Goal: Information Seeking & Learning: Learn about a topic

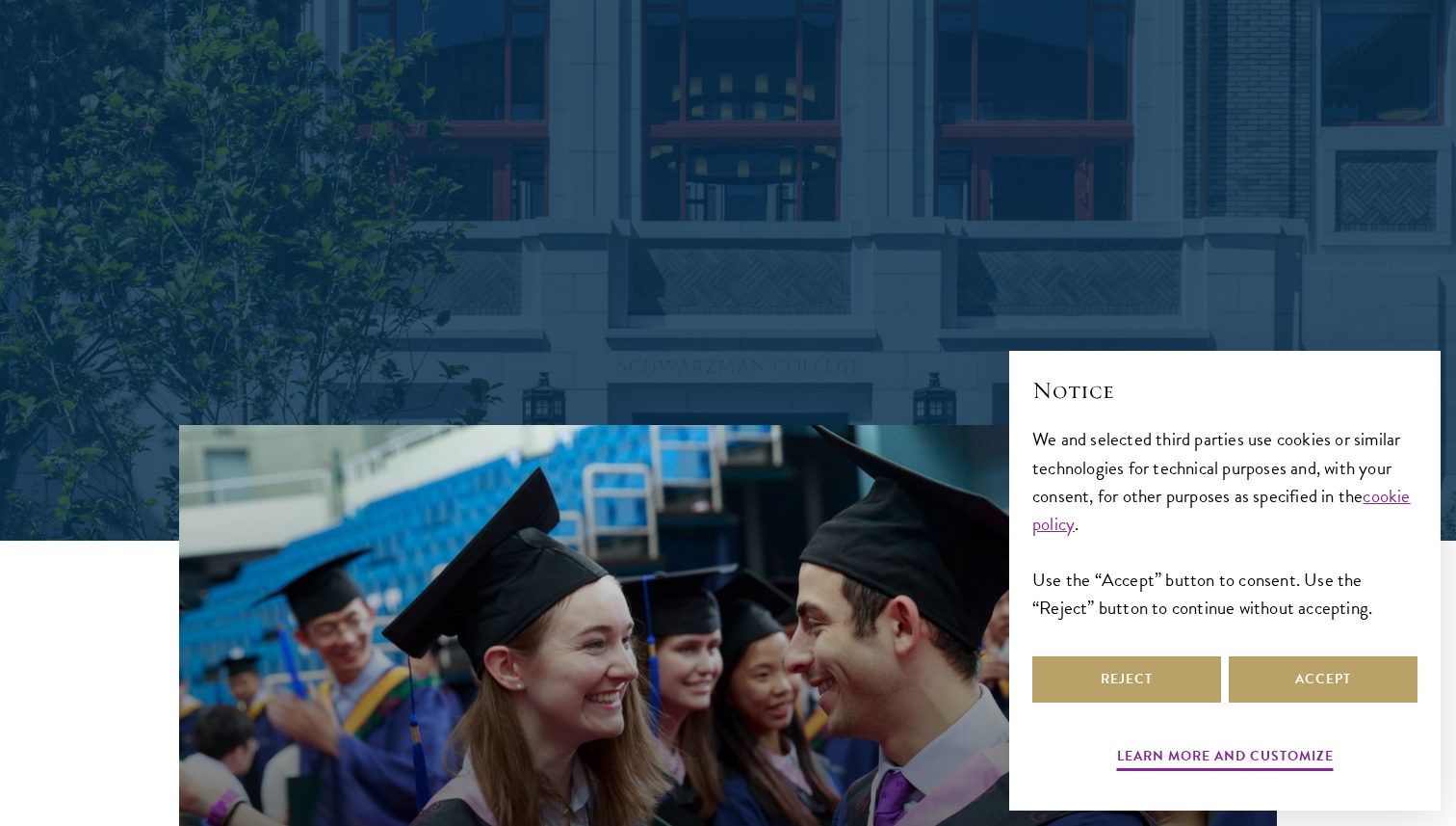
scroll to position [293, 0]
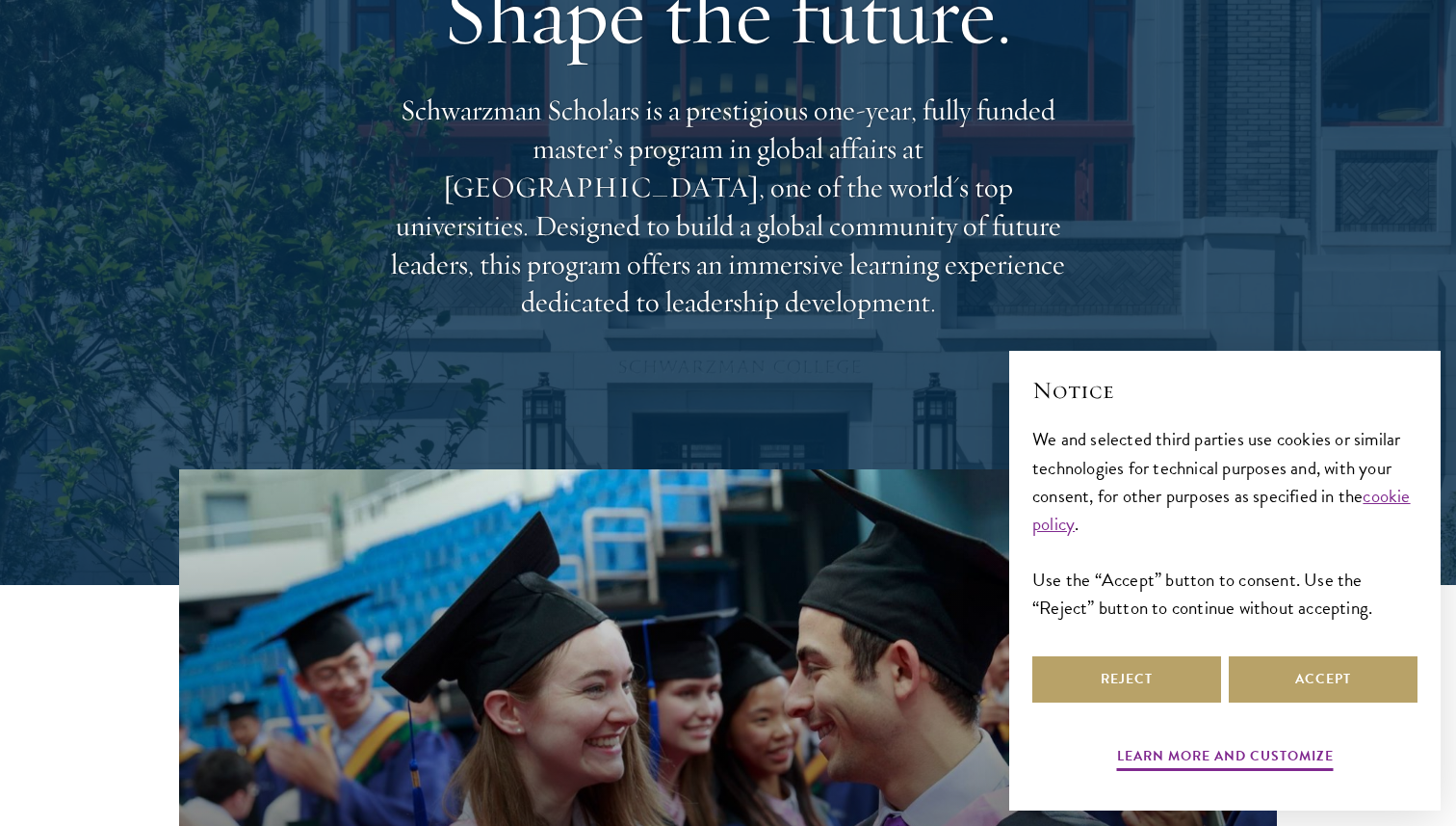
scroll to position [256, 0]
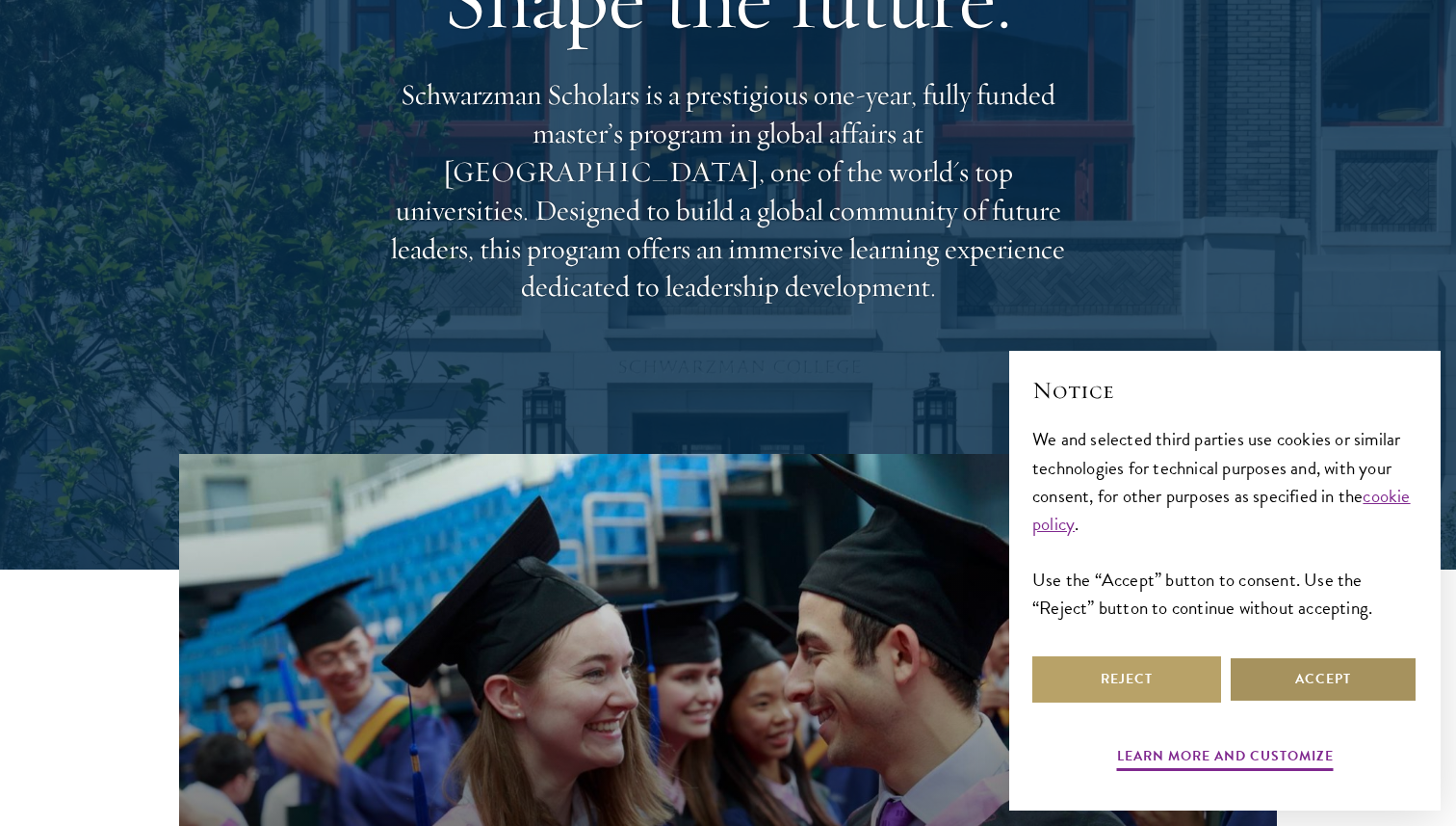
click at [1263, 664] on button "Accept" at bounding box center [1323, 679] width 189 height 46
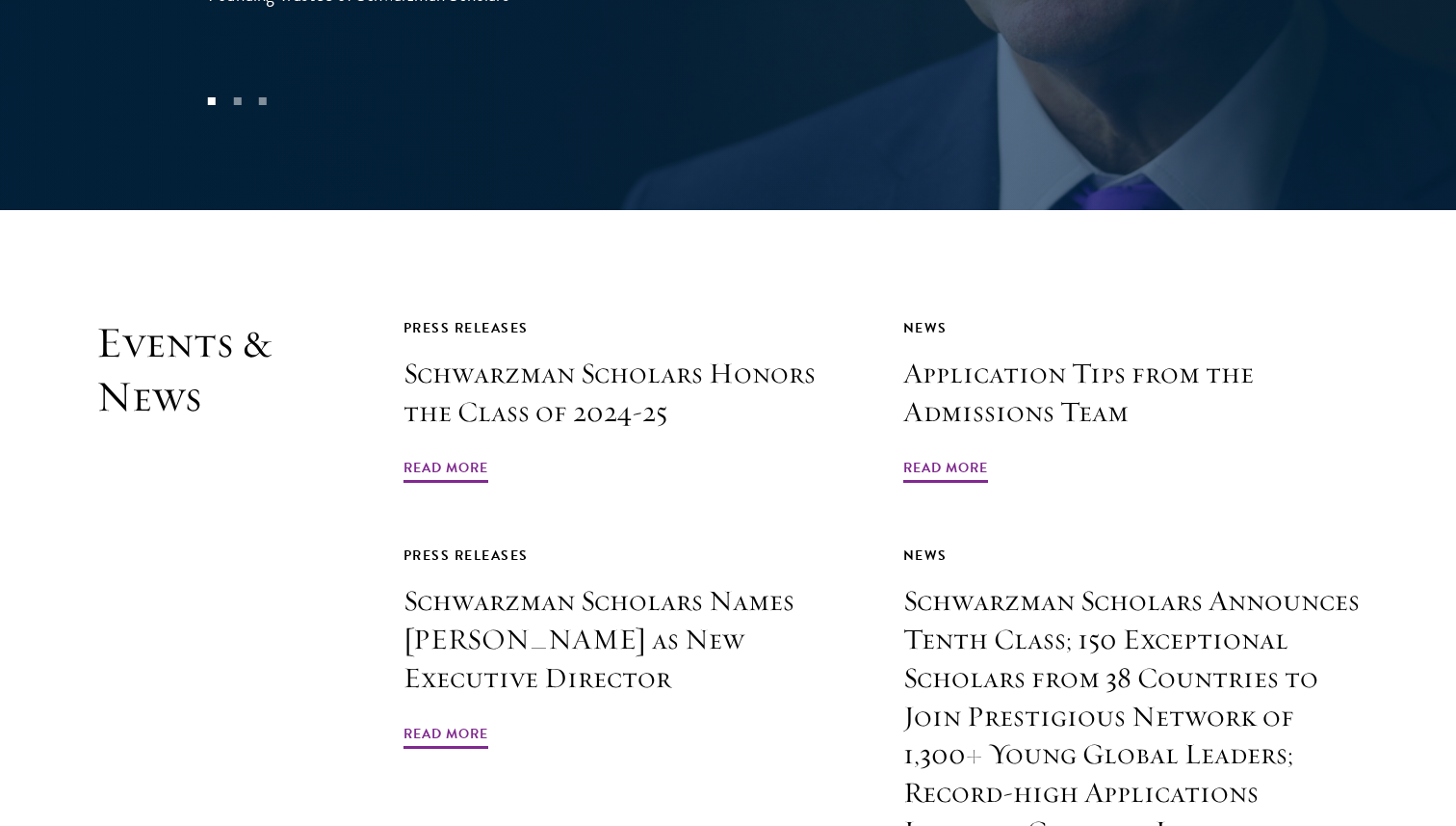
scroll to position [4406, 0]
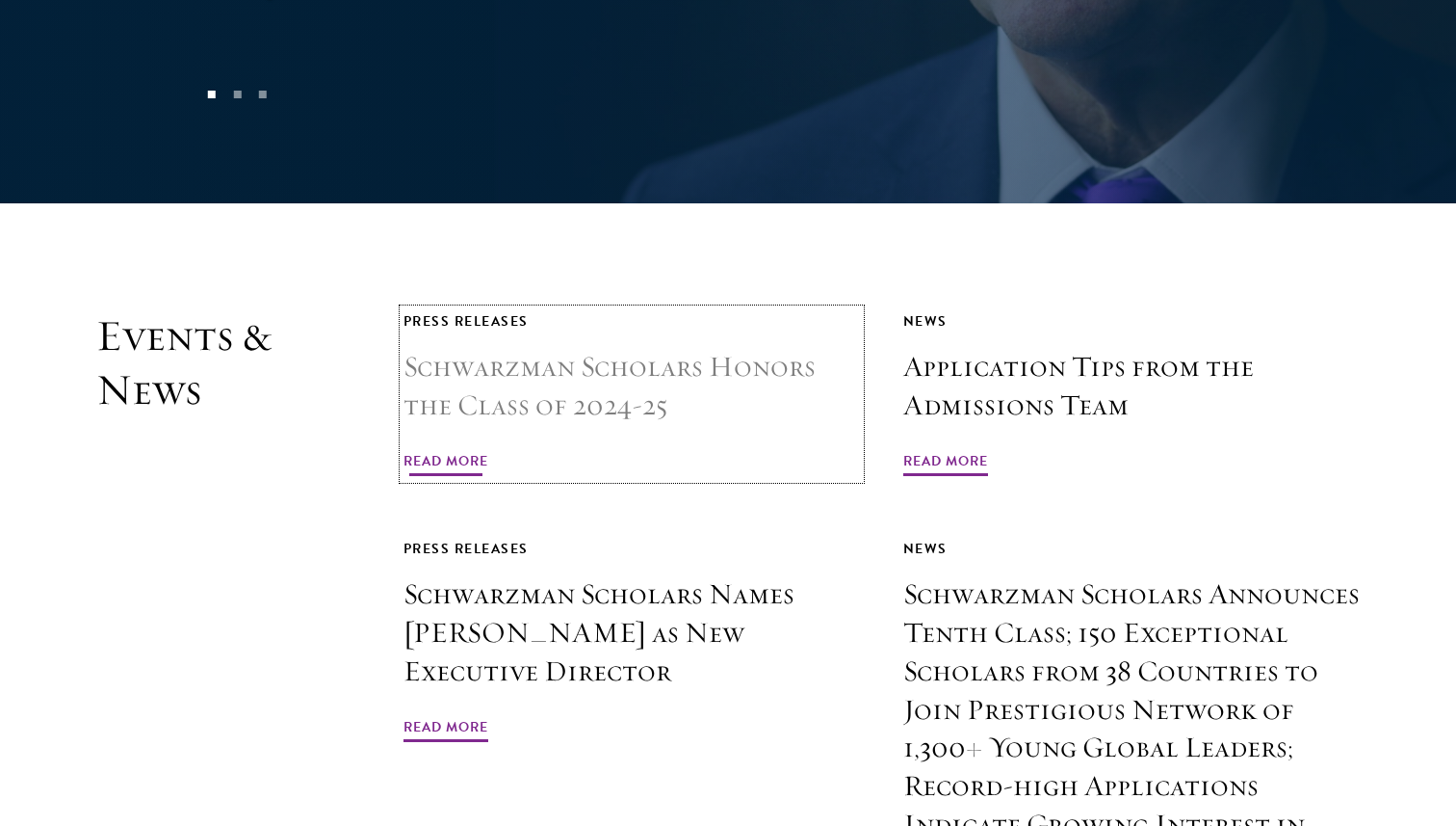
click at [468, 449] on span "Read More" at bounding box center [446, 463] width 85 height 30
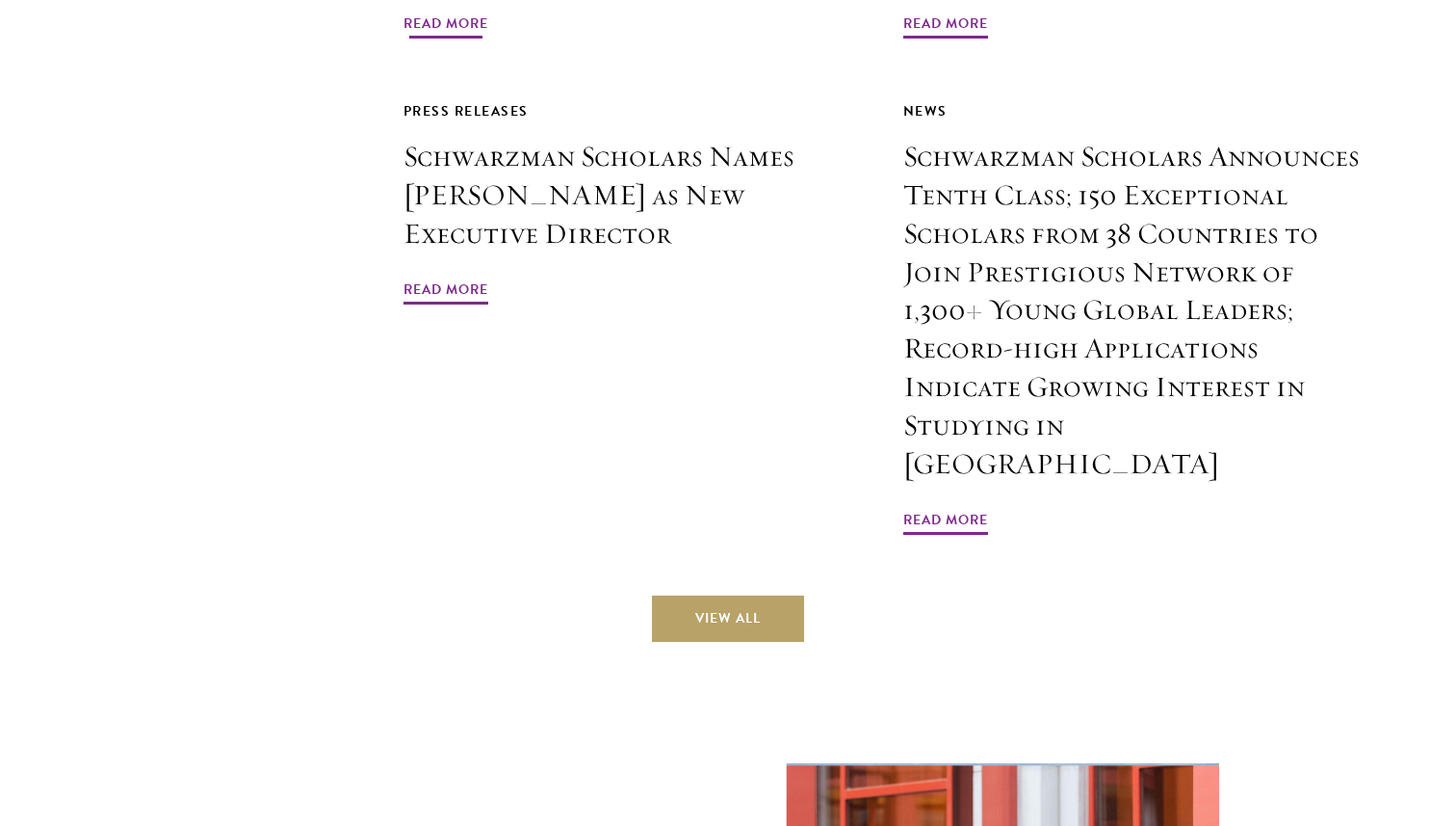
scroll to position [4890, 0]
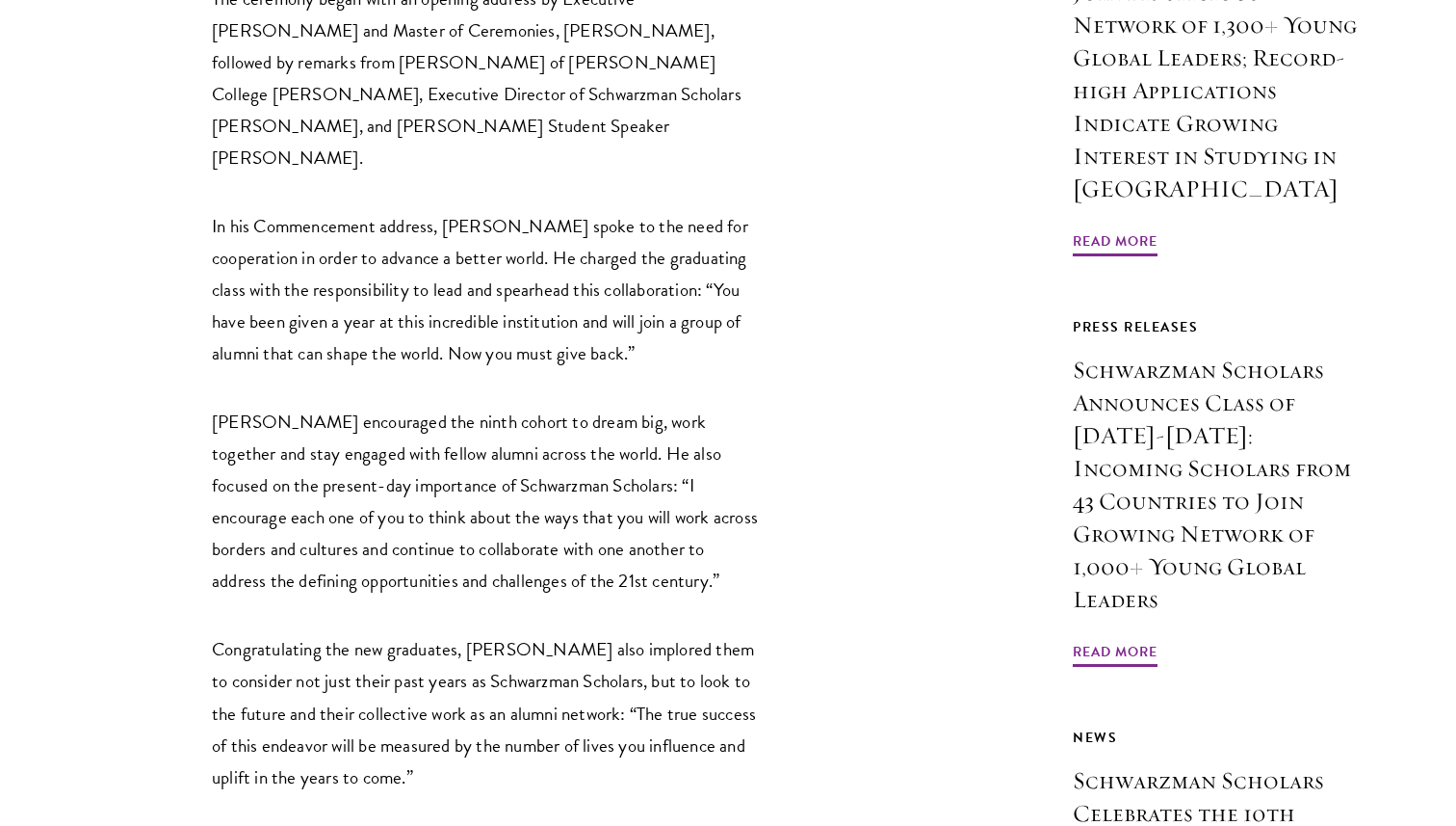
scroll to position [1245, 0]
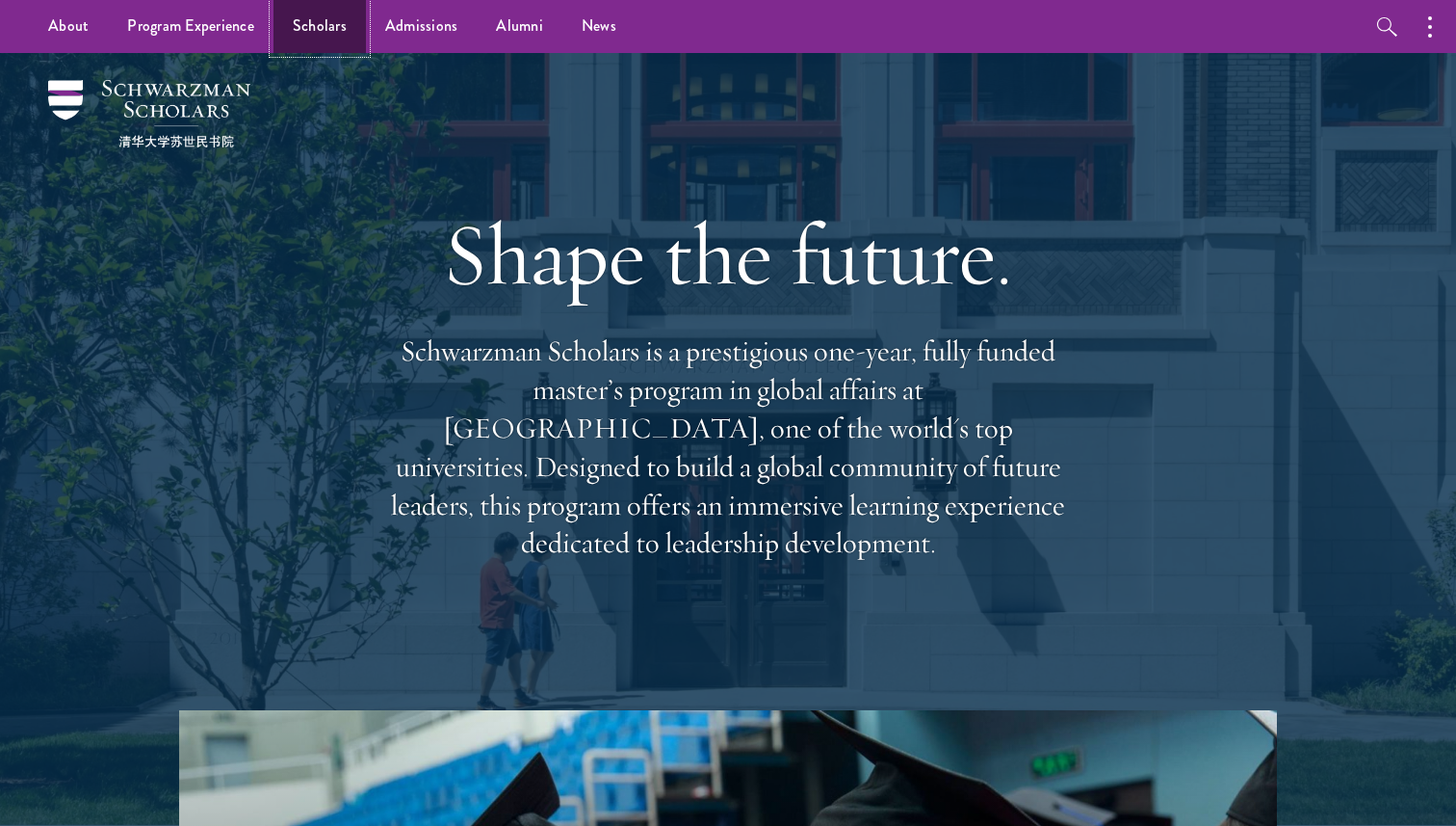
click at [344, 35] on link "Scholars" at bounding box center [320, 27] width 93 height 53
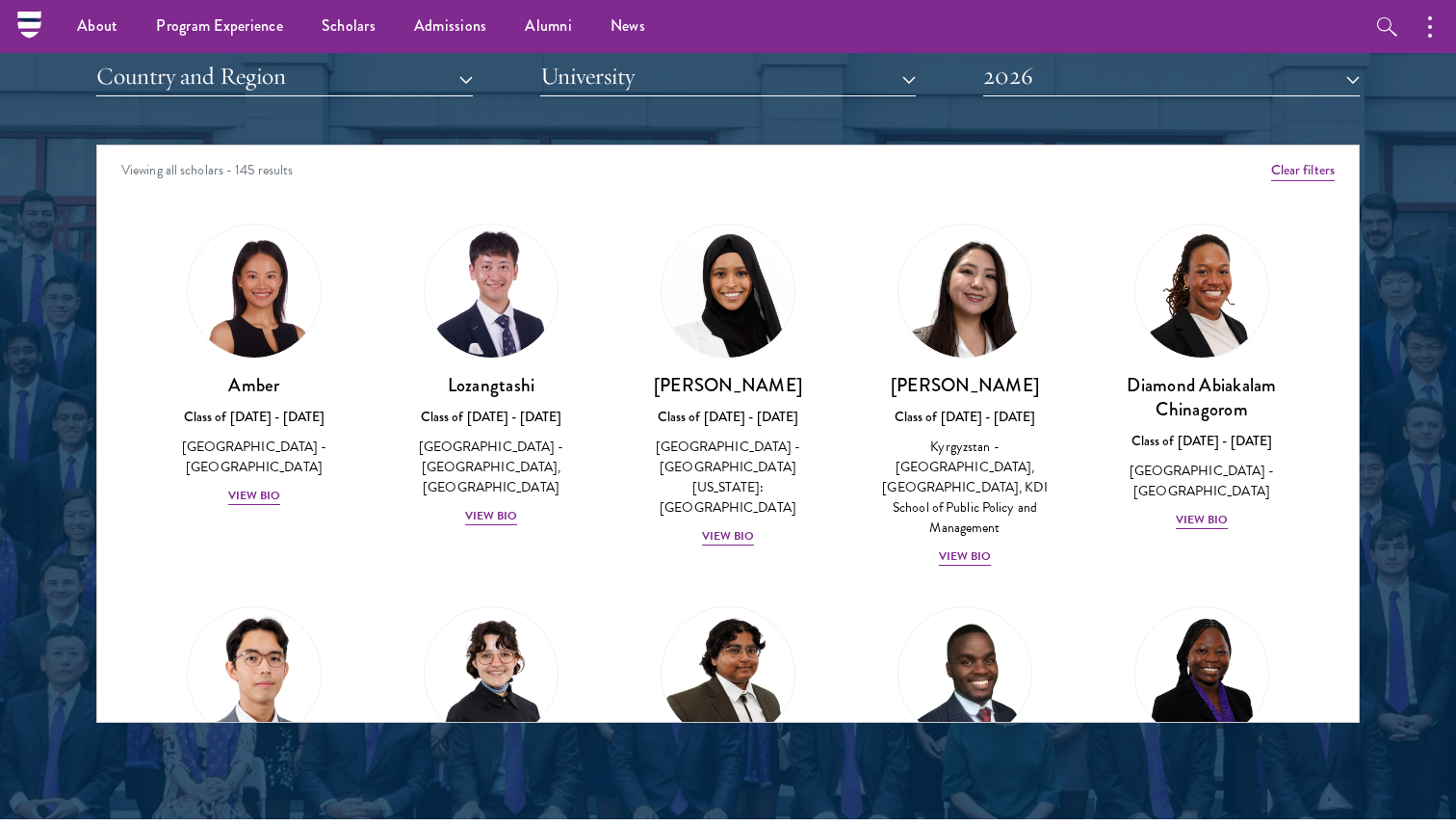
scroll to position [2396, 0]
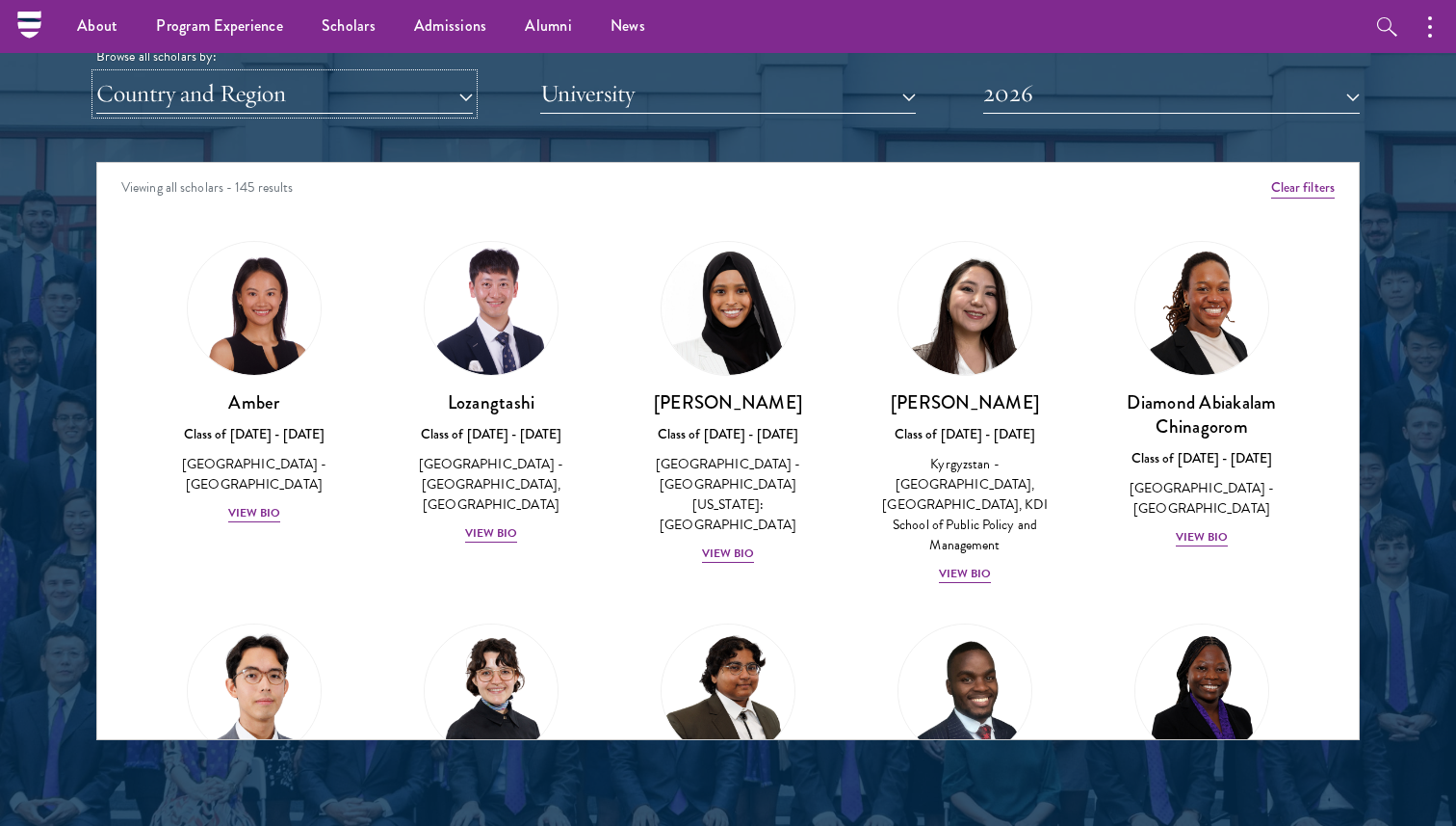
click at [375, 93] on button "Country and Region" at bounding box center [284, 94] width 376 height 40
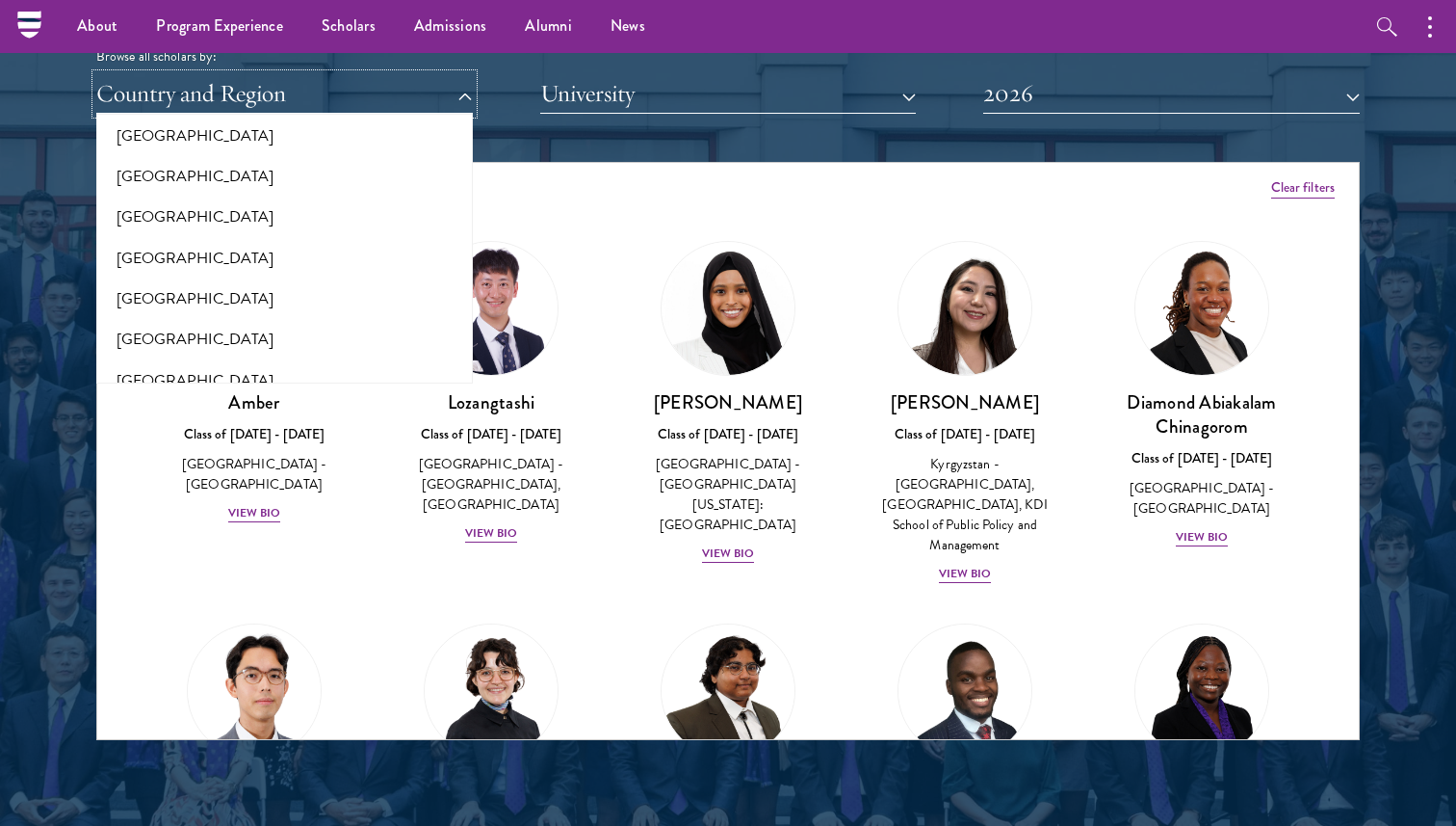
scroll to position [592, 0]
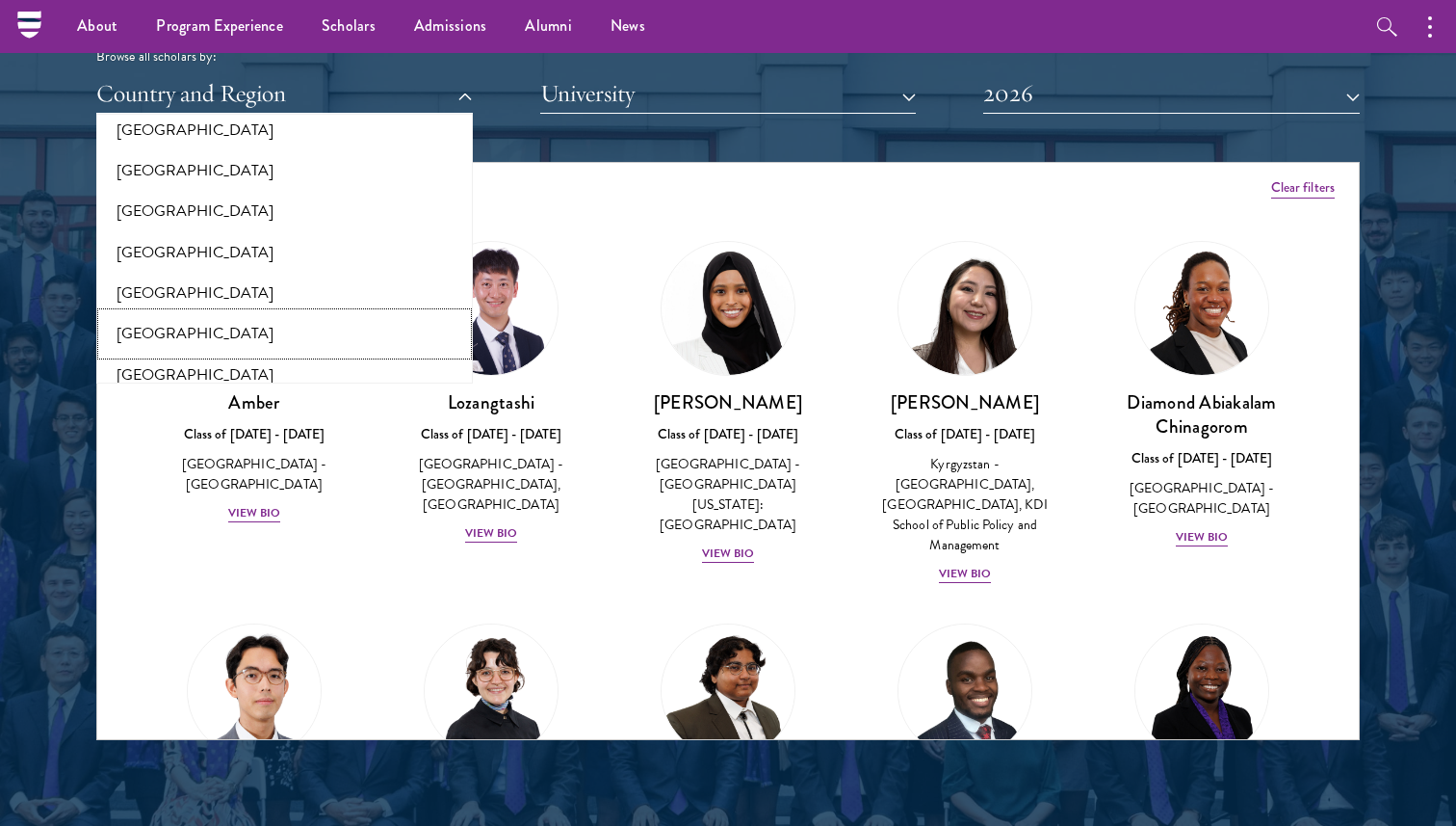
click at [137, 335] on button "[GEOGRAPHIC_DATA]" at bounding box center [284, 333] width 365 height 41
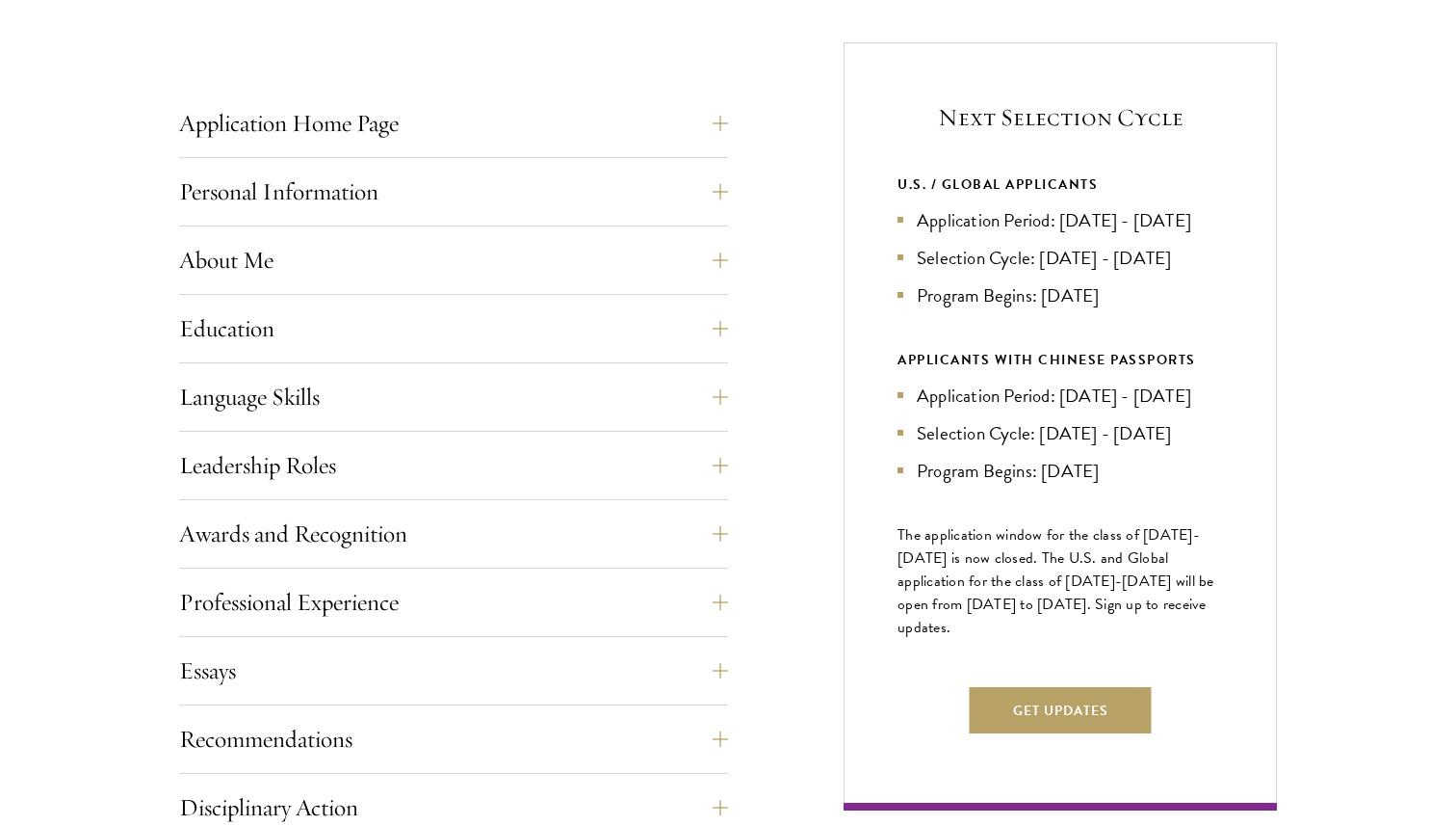
scroll to position [752, 0]
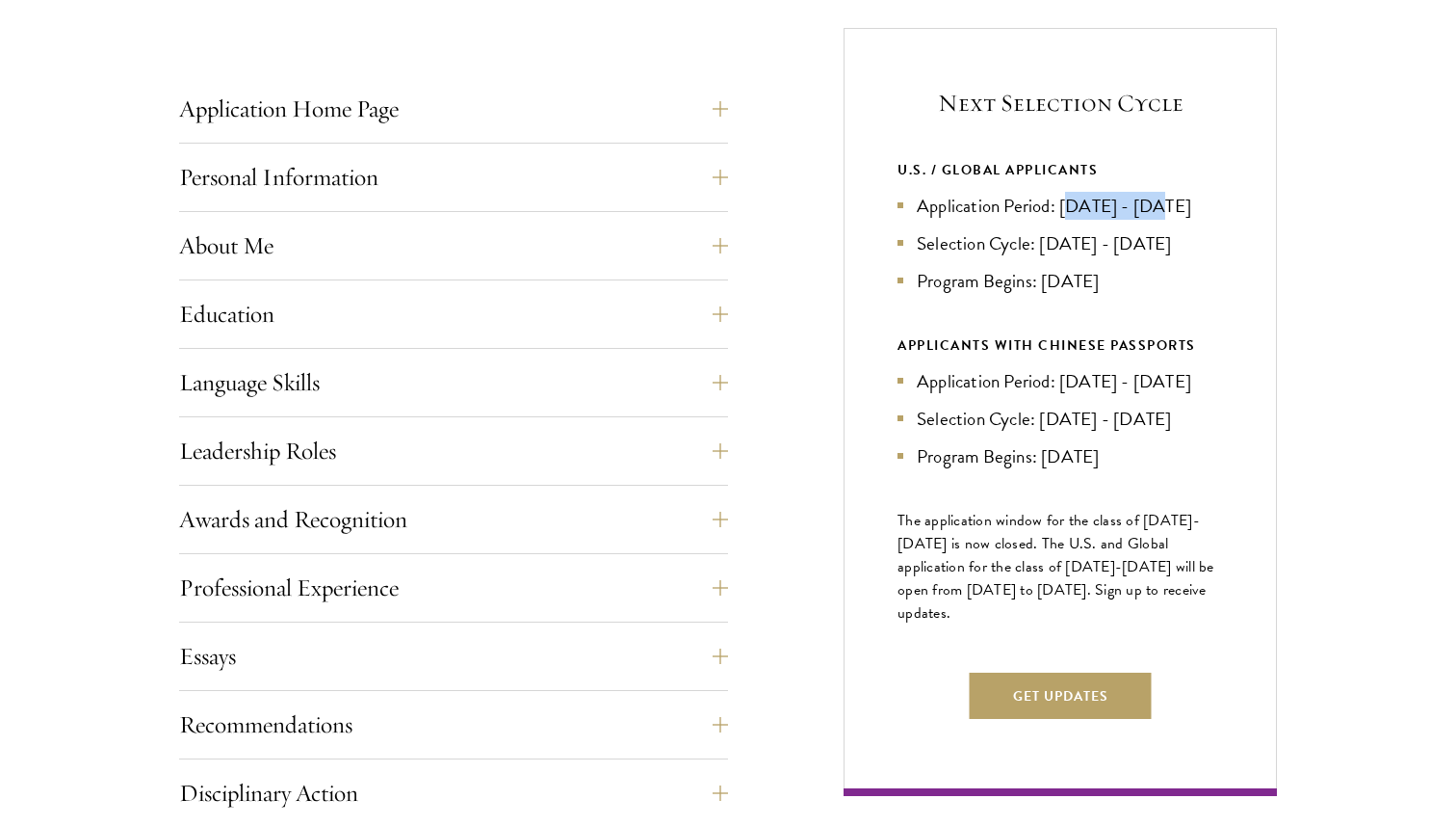
drag, startPoint x: 1073, startPoint y: 208, endPoint x: 1160, endPoint y: 209, distance: 87.0
click at [1160, 209] on li "Application Period: Apr 2026 - Sep 2026" at bounding box center [1061, 206] width 326 height 28
click at [1032, 257] on li "Selection Cycle: Oct - Nov 2026" at bounding box center [1061, 243] width 326 height 28
click at [708, 126] on button "Application Home Page" at bounding box center [468, 109] width 549 height 46
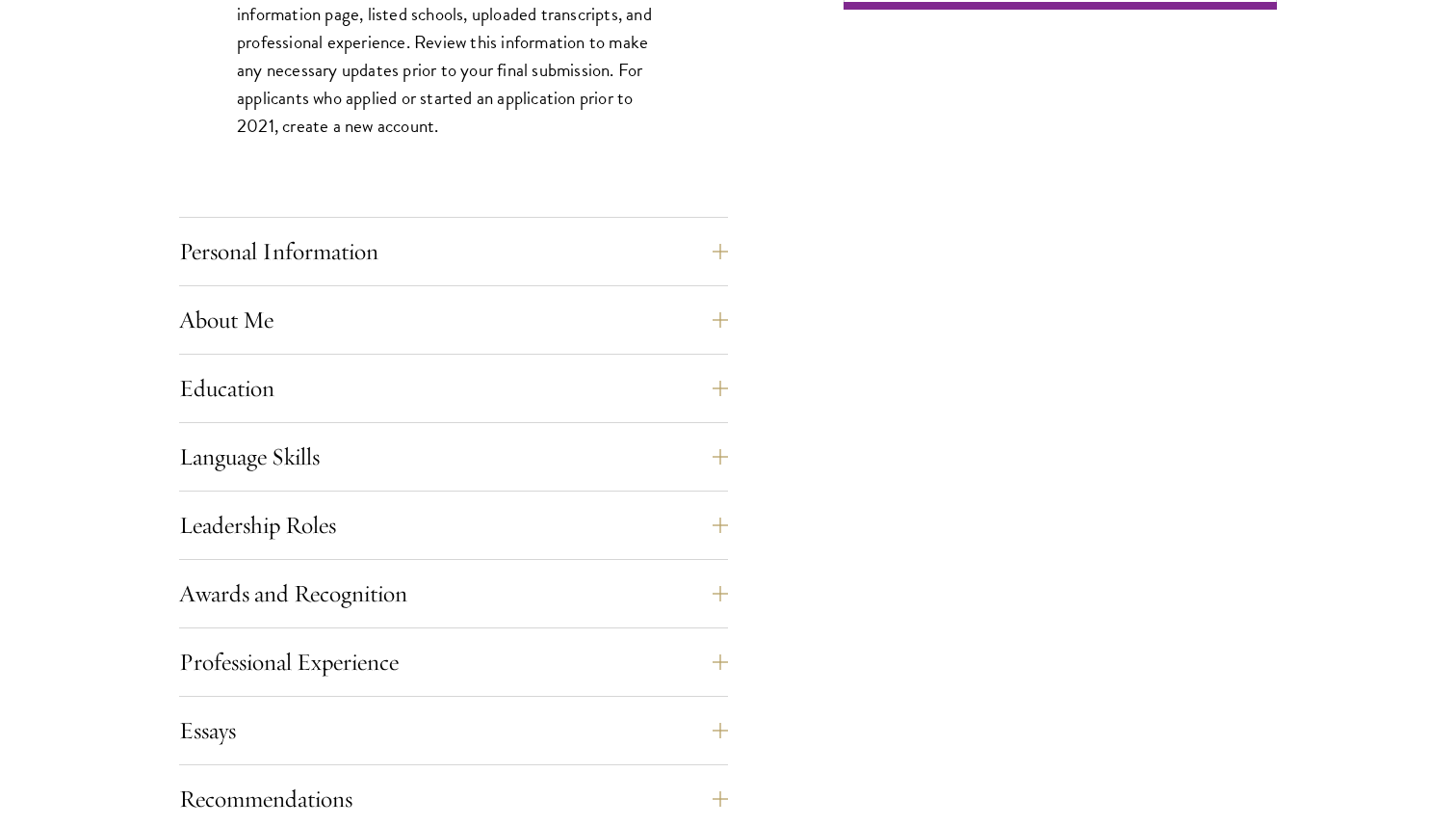
scroll to position [1998, 0]
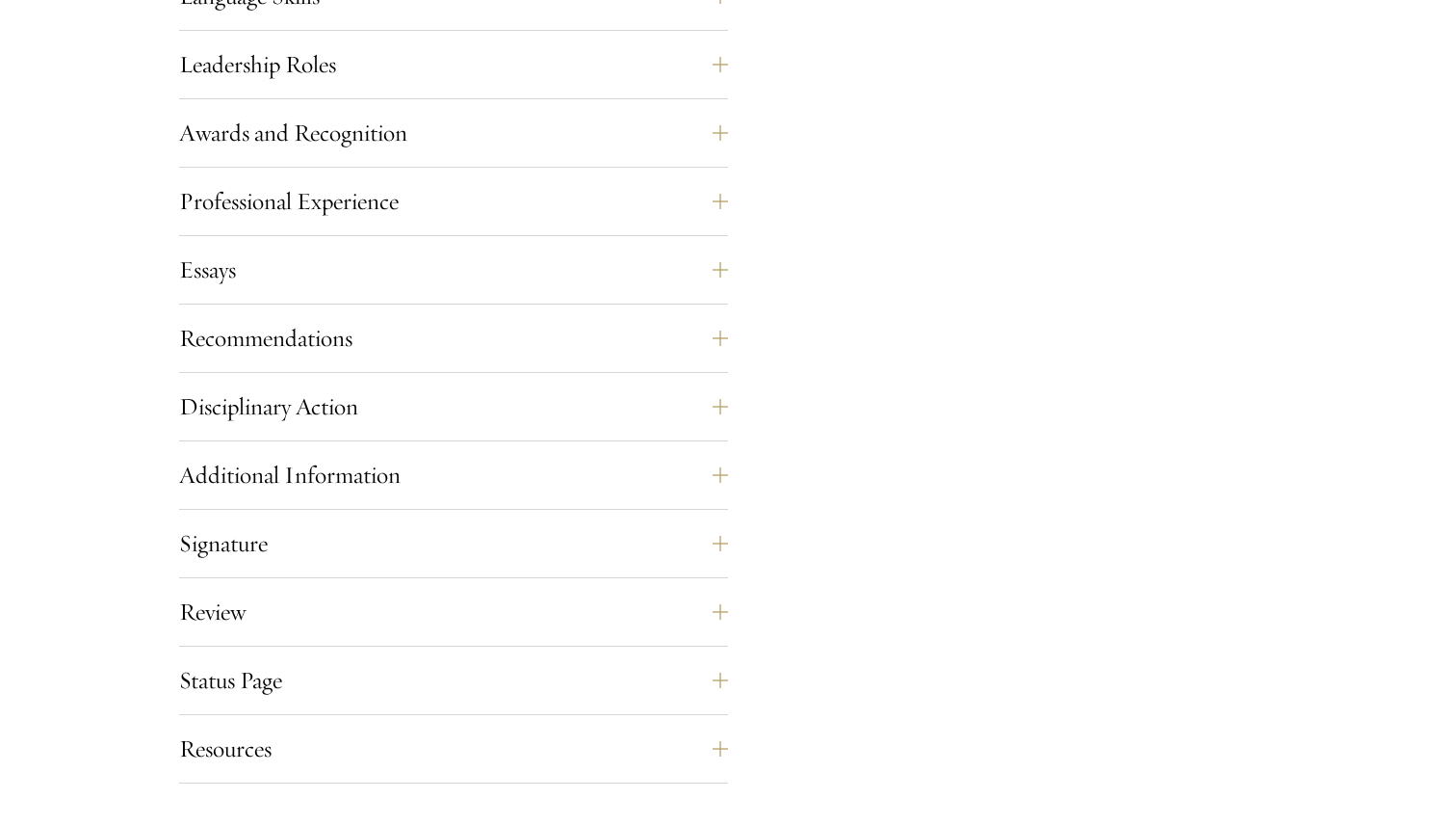
click at [602, 296] on div "Essays Each applicant is required to provide two essays and two short answer re…" at bounding box center [453, 276] width 549 height 58
click at [606, 282] on button "Essays" at bounding box center [468, 270] width 549 height 46
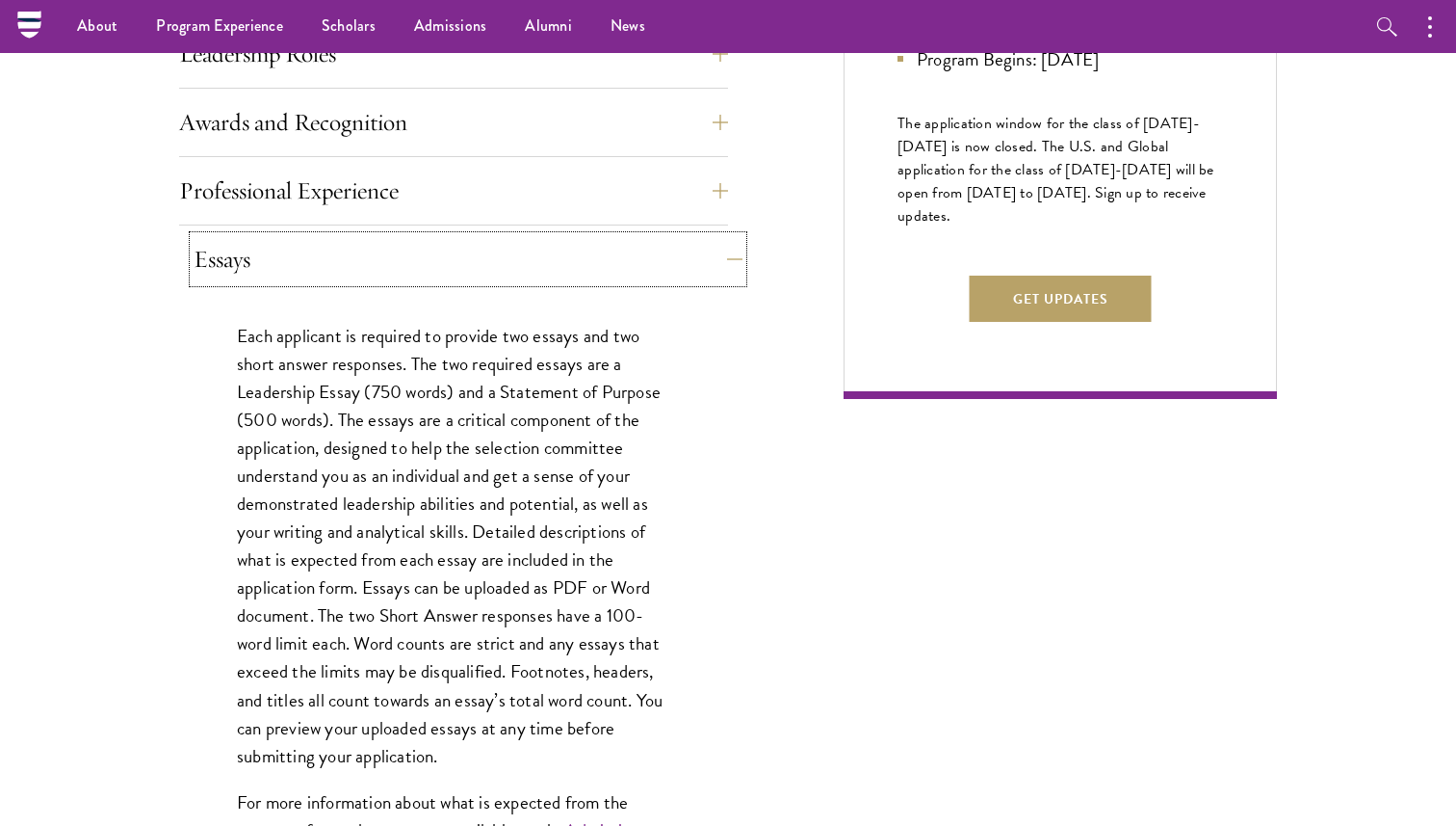
scroll to position [1138, 0]
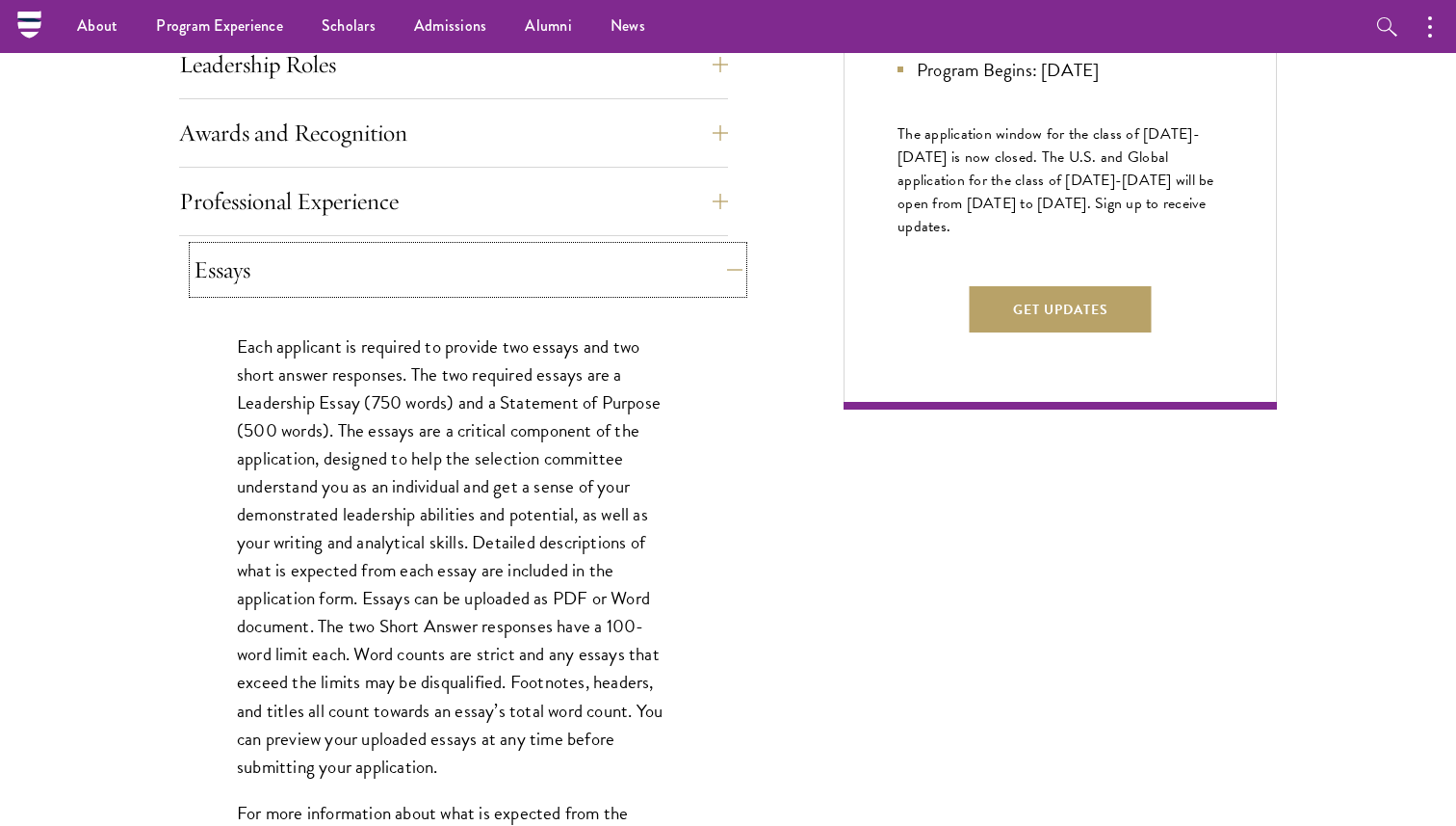
click at [606, 282] on button "Essays" at bounding box center [468, 270] width 549 height 46
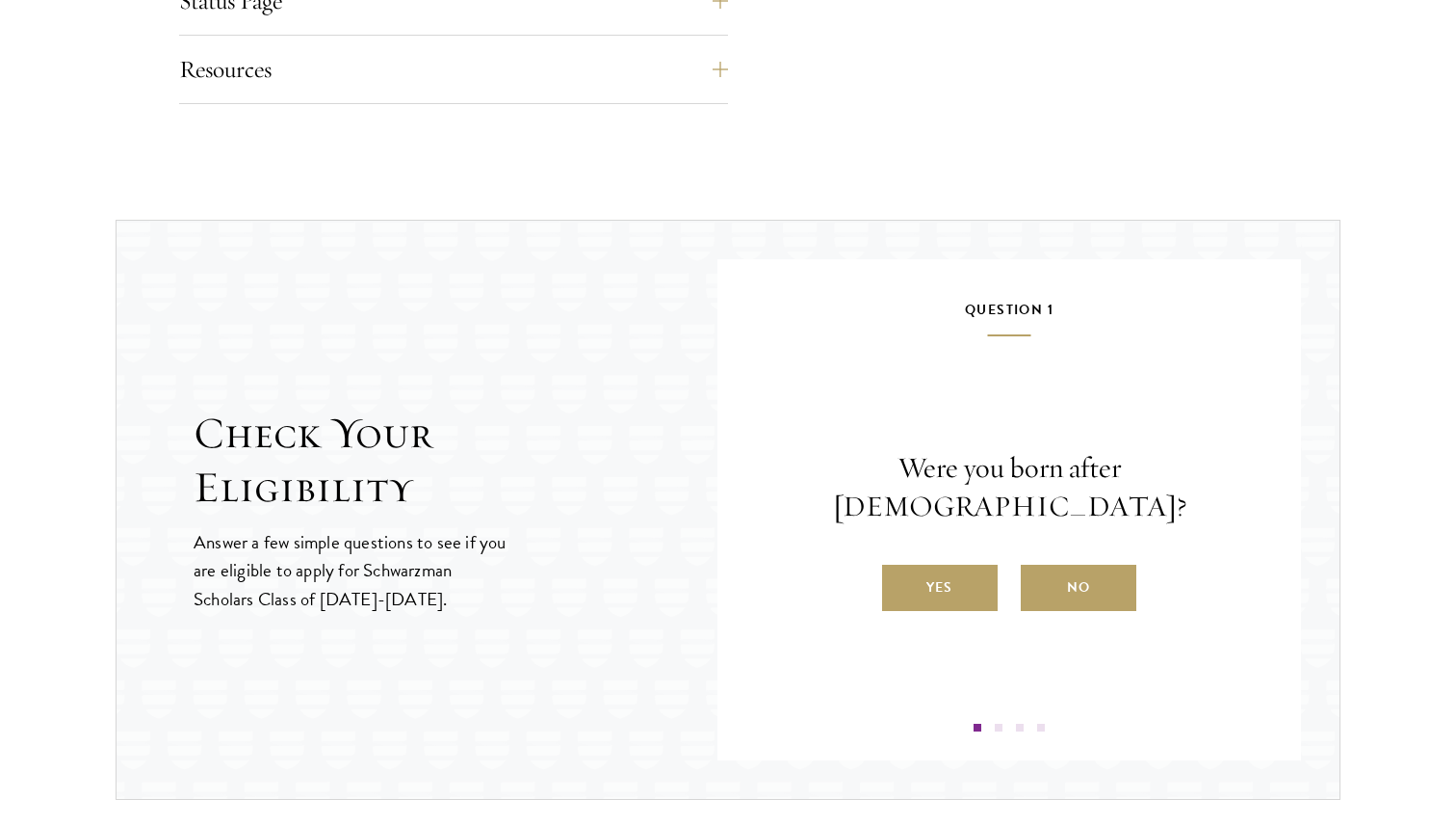
scroll to position [1907, 0]
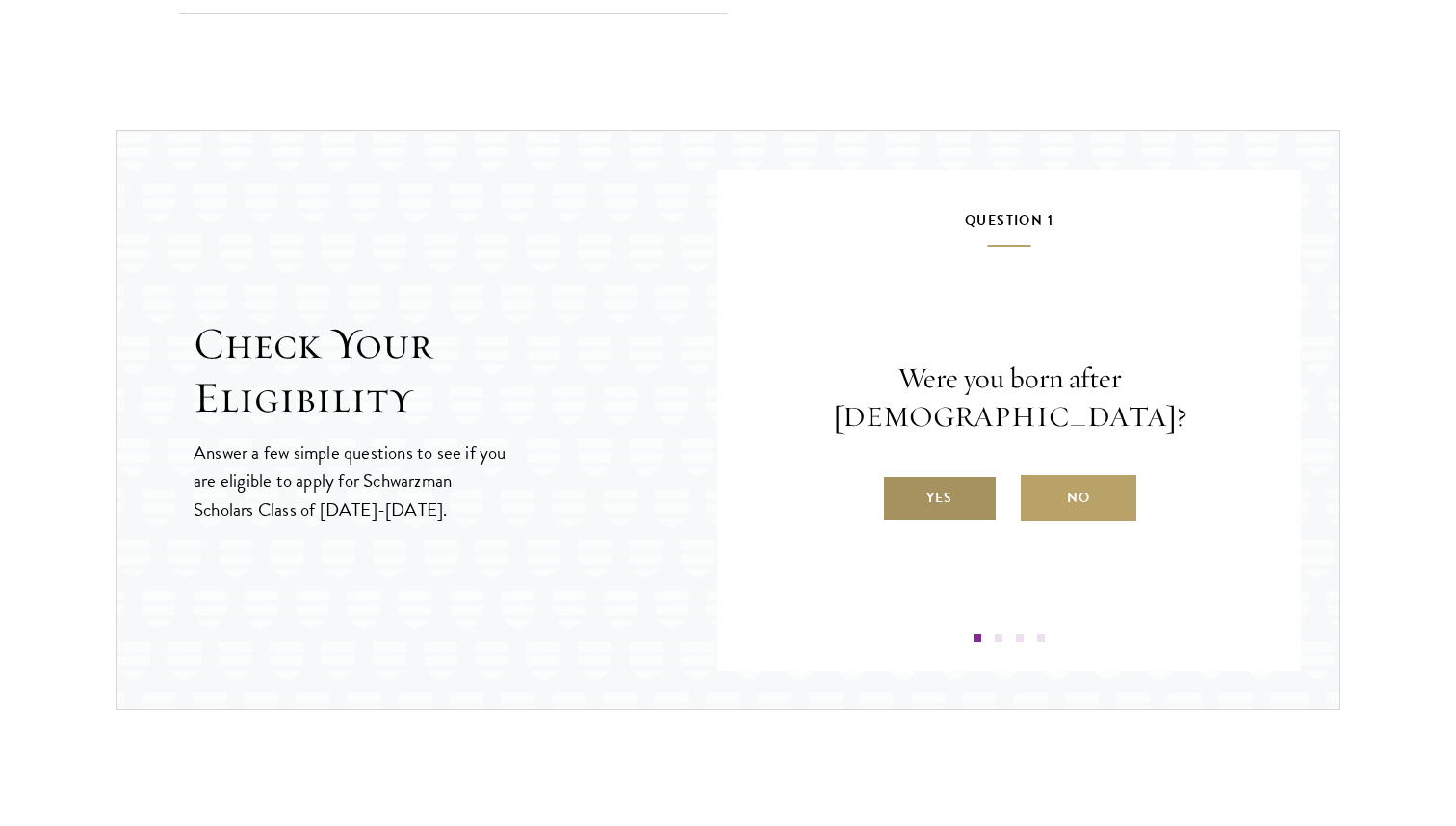
click at [958, 483] on label "Yes" at bounding box center [939, 498] width 116 height 46
click at [900, 483] on input "Yes" at bounding box center [891, 486] width 18 height 18
click at [938, 498] on label "Yes" at bounding box center [939, 498] width 116 height 46
click at [900, 494] on input "Yes" at bounding box center [891, 486] width 18 height 18
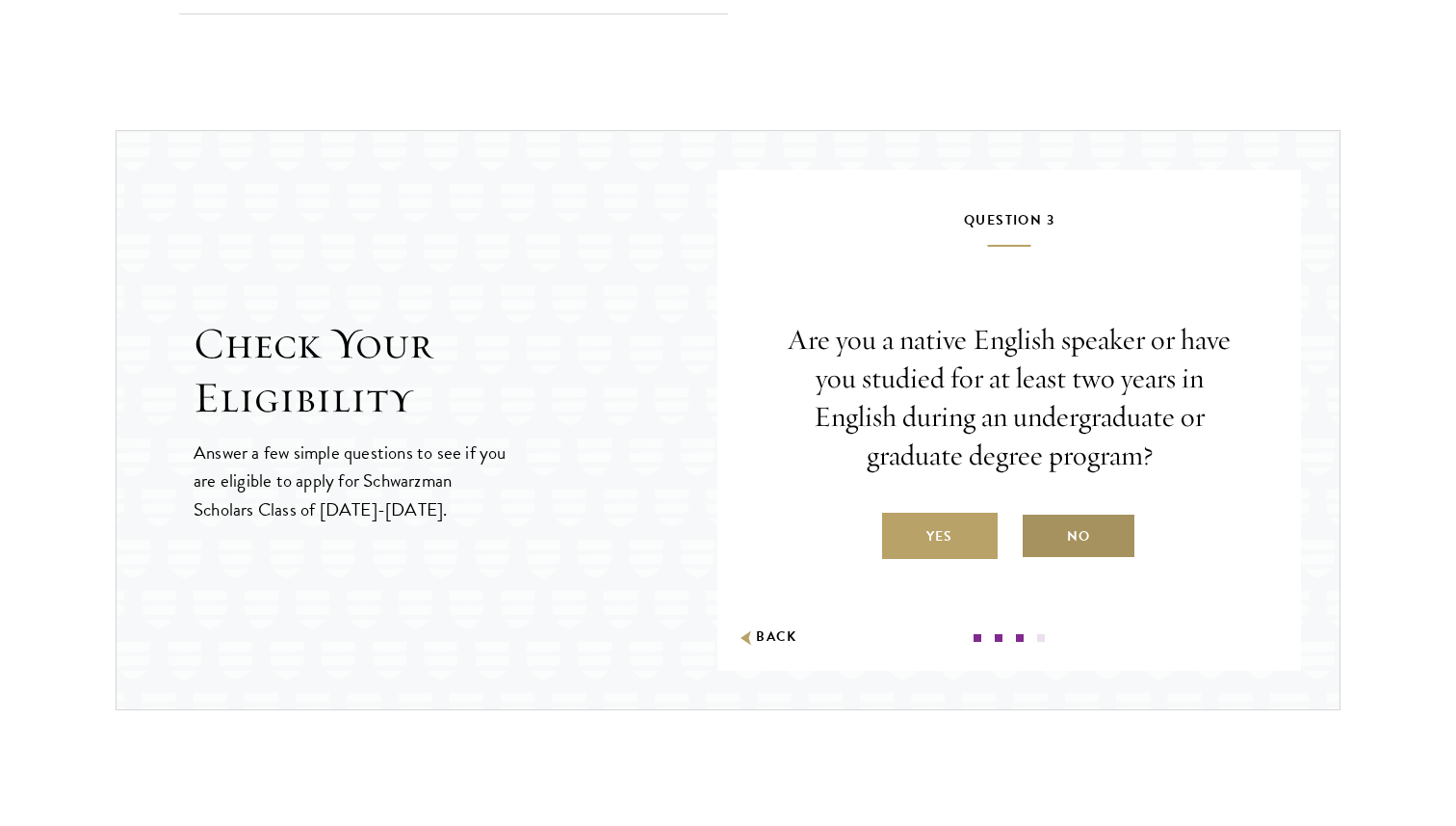
click at [1071, 521] on label "No" at bounding box center [1079, 536] width 116 height 46
click at [1038, 521] on input "No" at bounding box center [1030, 525] width 18 height 18
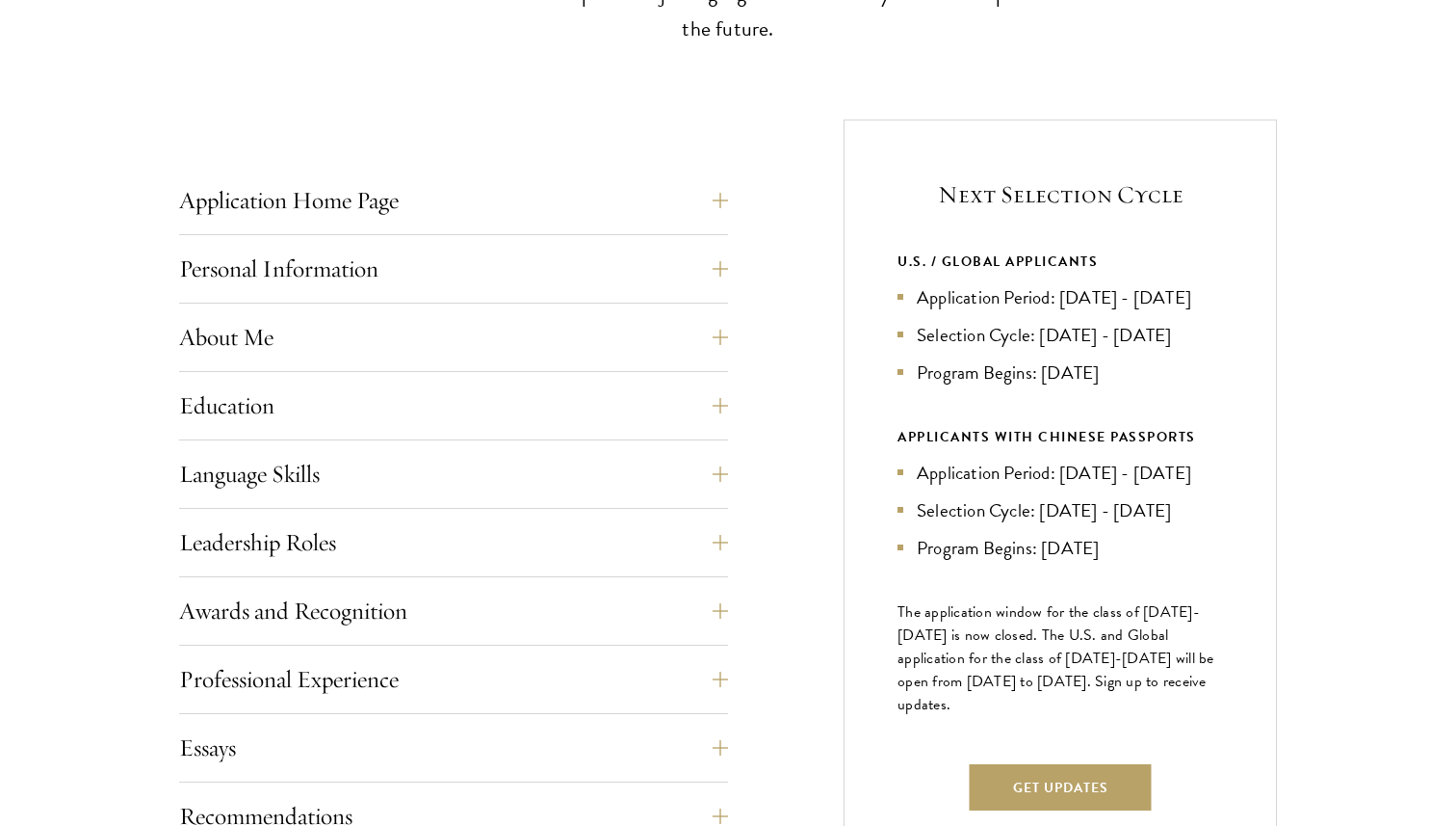
scroll to position [670, 0]
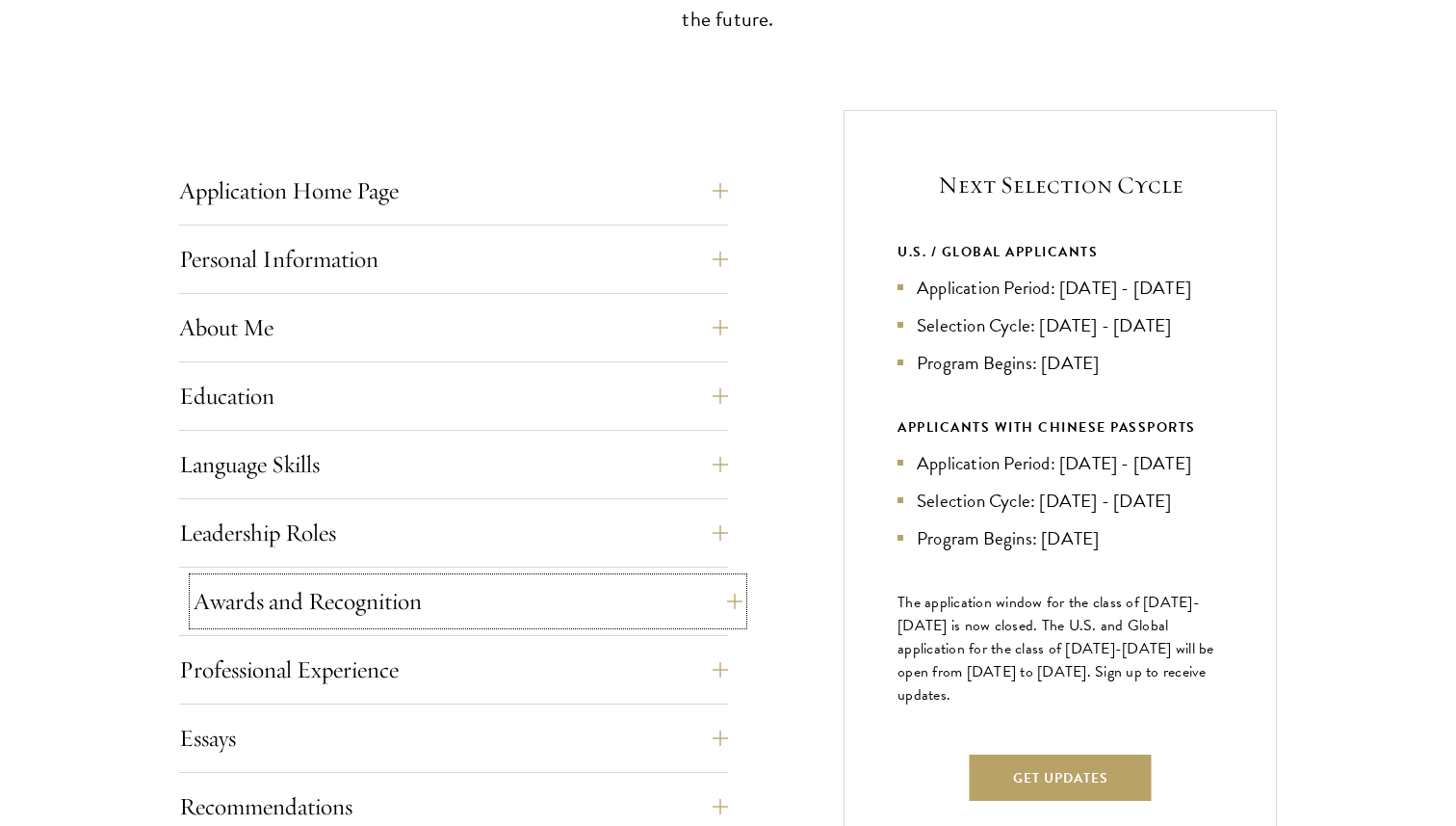
click at [557, 602] on button "Awards and Recognition" at bounding box center [468, 601] width 549 height 46
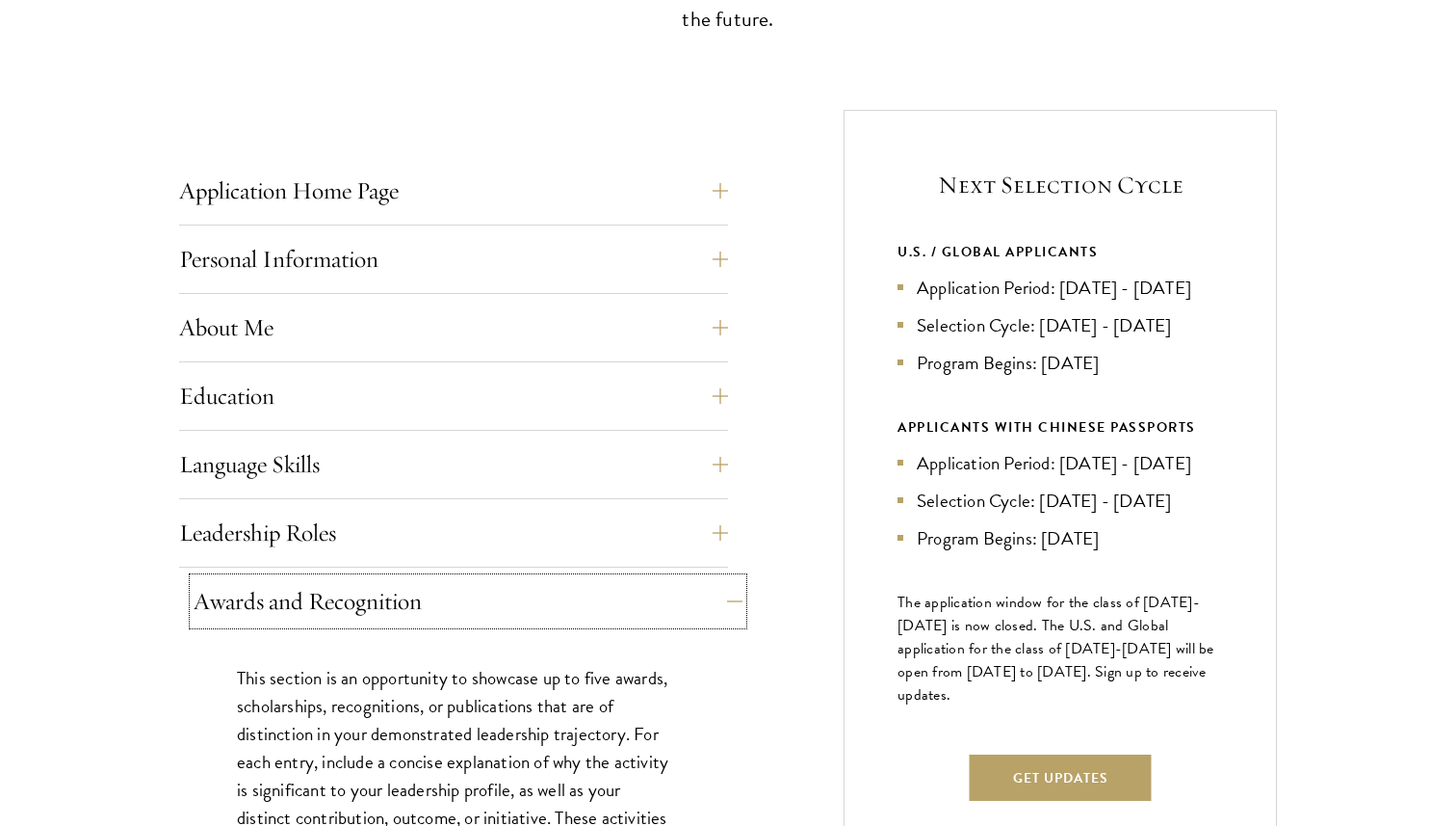
click at [557, 602] on button "Awards and Recognition" at bounding box center [468, 601] width 549 height 46
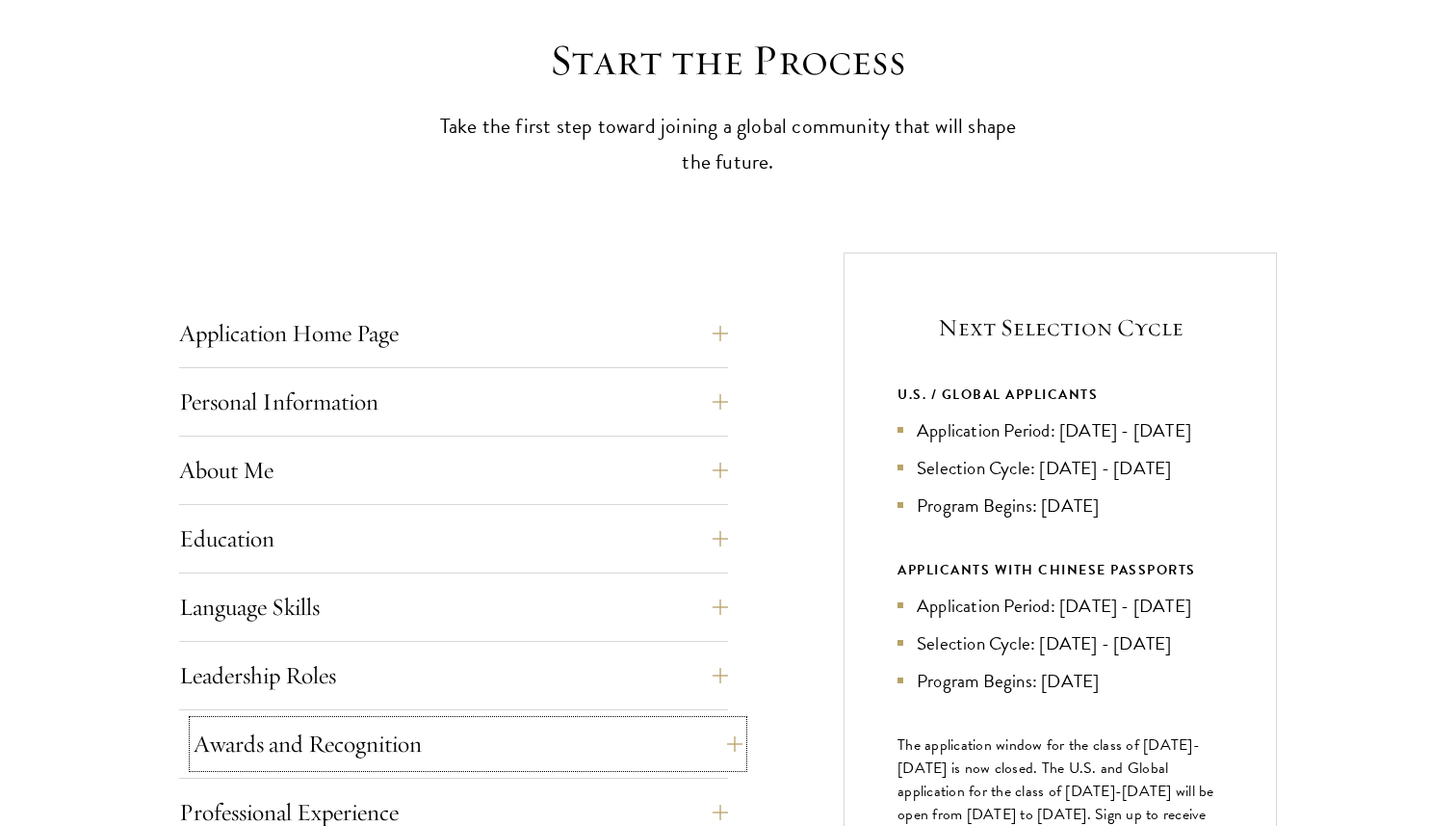
scroll to position [595, 0]
